Goal: Ask a question

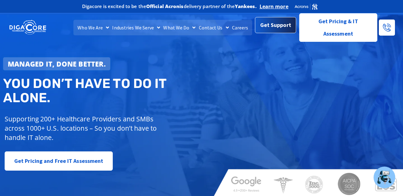
click at [266, 29] on span "Get Support" at bounding box center [275, 25] width 31 height 12
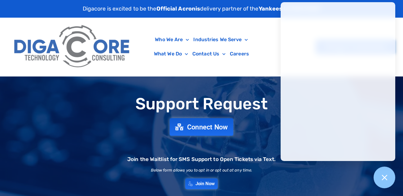
click at [201, 130] on span "Connect Now" at bounding box center [207, 127] width 41 height 7
click at [274, 29] on div "Who We Are About Us Our Leadership Testimonials Blog Industries We Serve Health…" at bounding box center [202, 47] width 388 height 59
